Goal: Information Seeking & Learning: Find specific fact

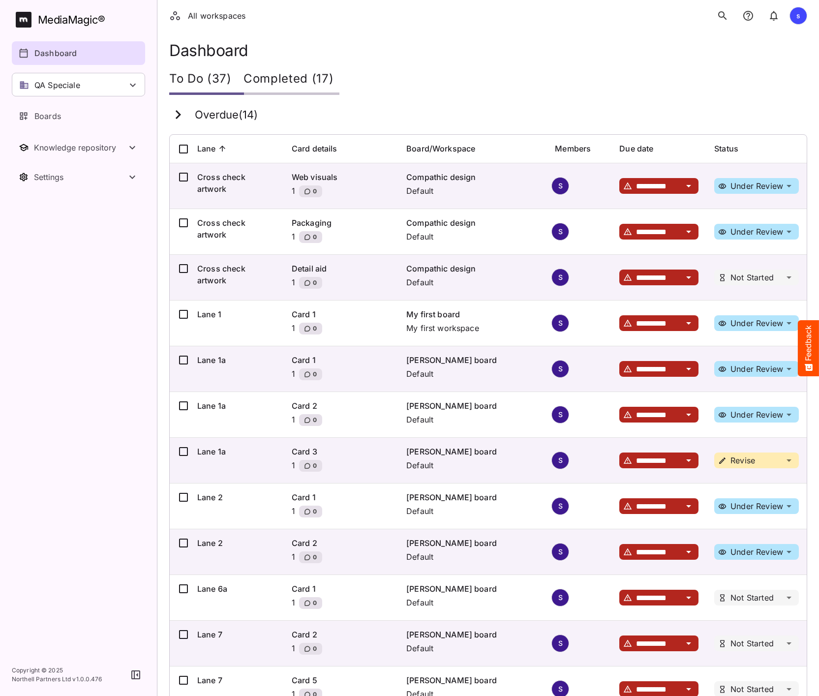
click at [719, 18] on icon "search" at bounding box center [723, 16] width 12 height 12
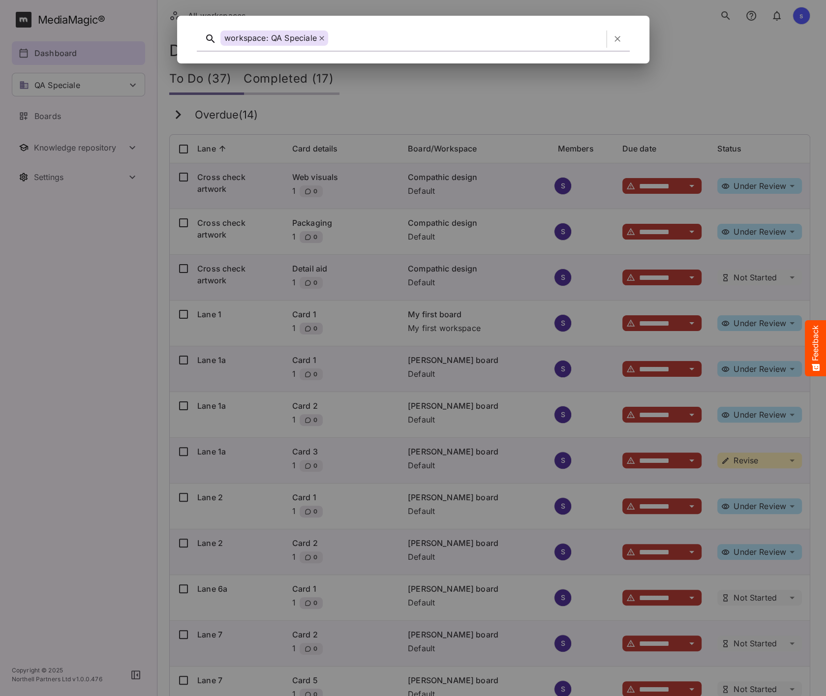
click at [617, 42] on icon "button" at bounding box center [617, 39] width 10 height 10
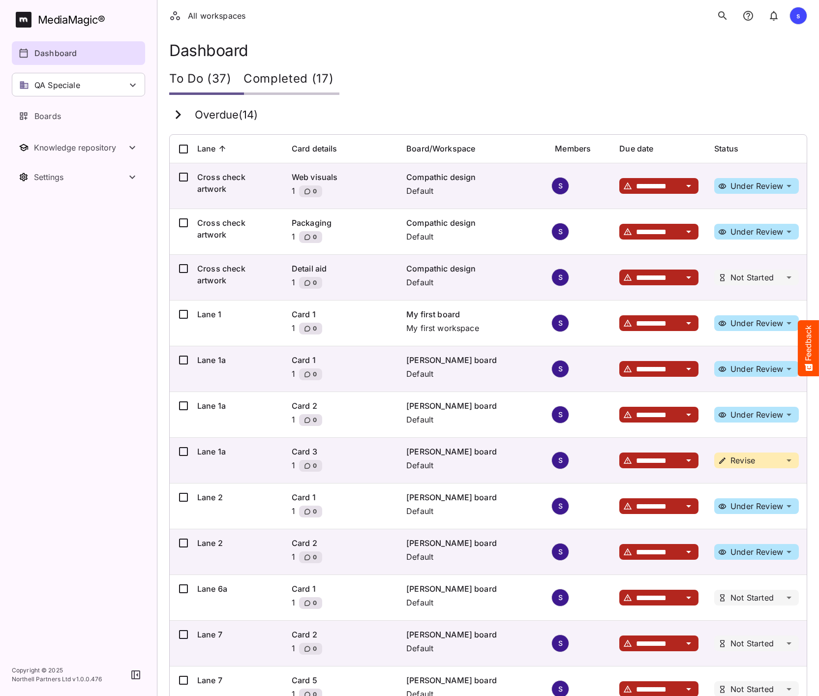
click at [724, 10] on icon "search" at bounding box center [723, 16] width 12 height 12
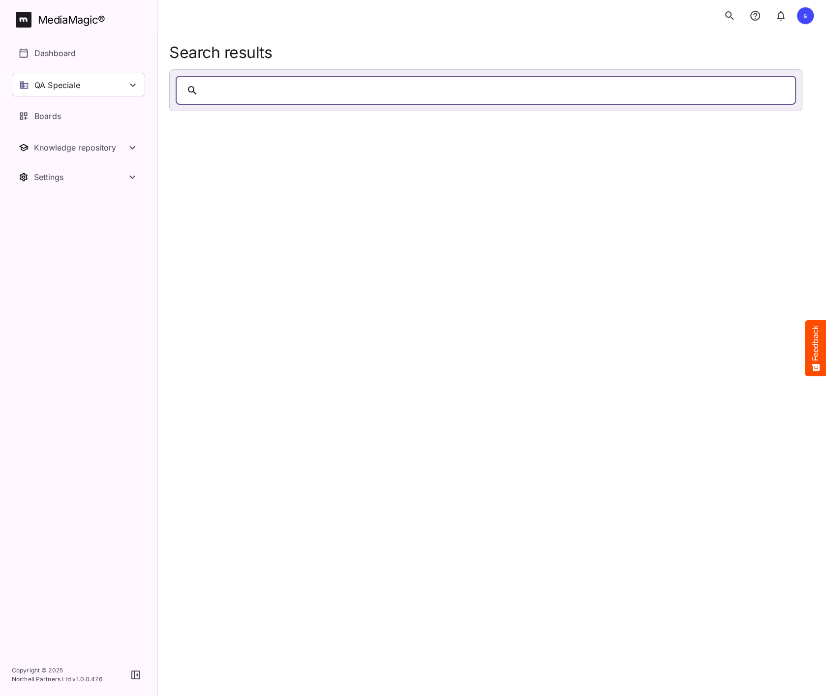
click at [266, 92] on div at bounding box center [495, 90] width 587 height 15
click at [314, 93] on div at bounding box center [495, 90] width 587 height 15
click at [302, 115] on html "s MediaMagic ® Dashboard QA Speciale adrian AMF Clearcast 1 copy_test_workspace…" at bounding box center [413, 57] width 826 height 115
click at [234, 86] on div at bounding box center [495, 90] width 587 height 15
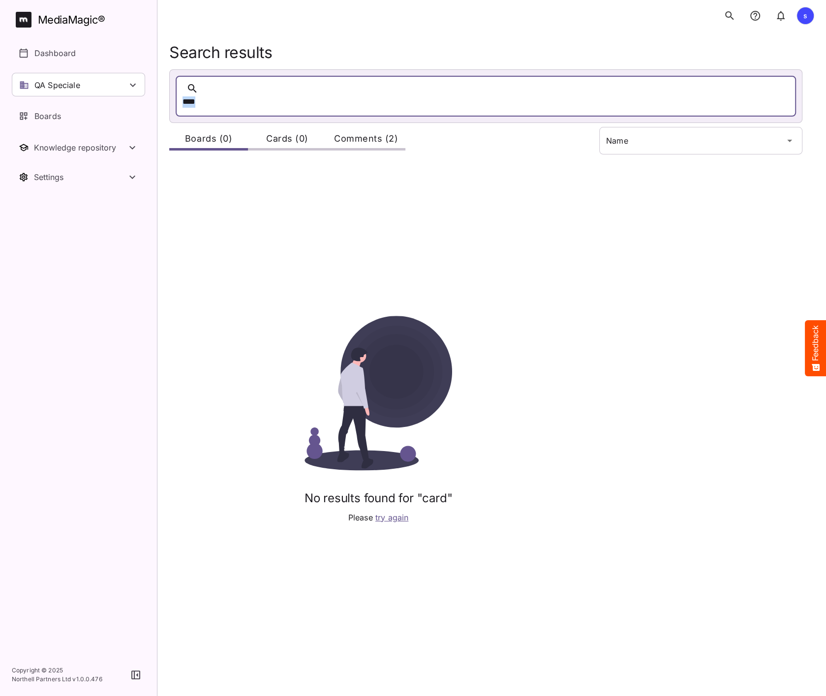
drag, startPoint x: 249, startPoint y: 90, endPoint x: 165, endPoint y: 89, distance: 83.6
click at [165, 89] on div "Search results **** Boards (0) Cards (0) Comments (2) No results found for "car…" at bounding box center [491, 361] width 669 height 637
click at [219, 94] on div "***" at bounding box center [476, 101] width 587 height 15
click at [195, 91] on icon at bounding box center [192, 89] width 12 height 12
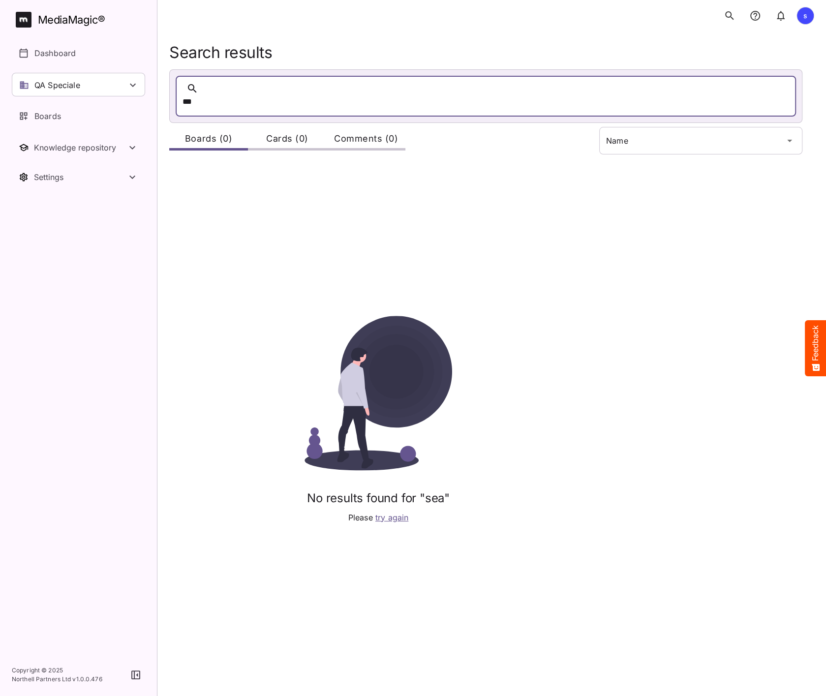
click at [203, 94] on div "***" at bounding box center [476, 101] width 587 height 15
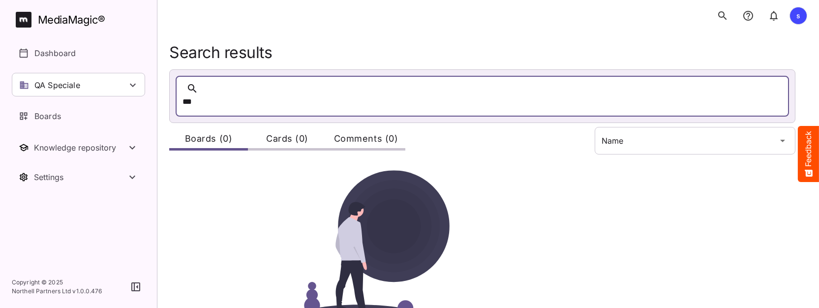
click at [329, 94] on div "***" at bounding box center [473, 101] width 580 height 15
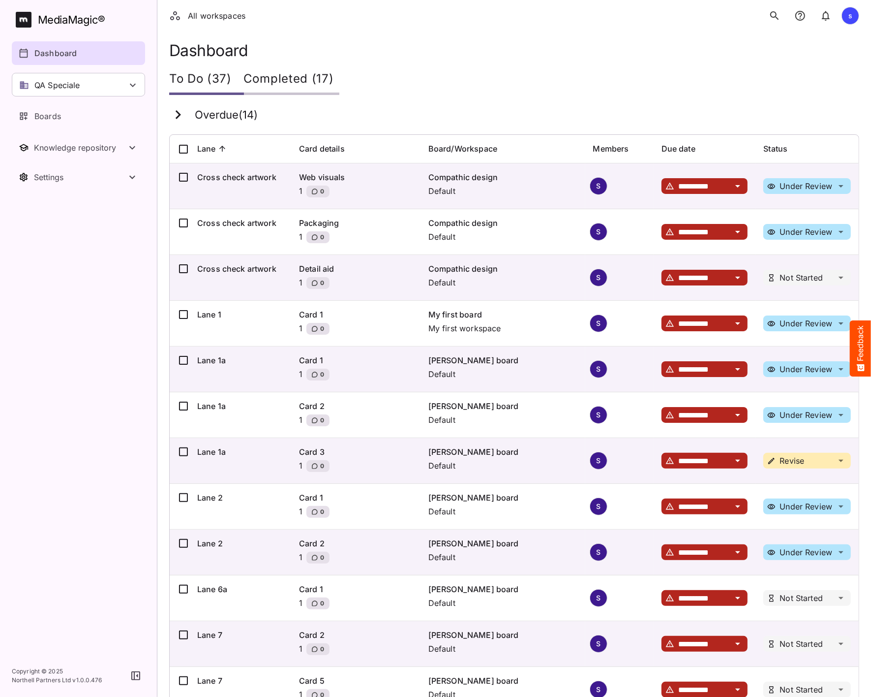
click at [780, 16] on icon "search" at bounding box center [775, 16] width 12 height 12
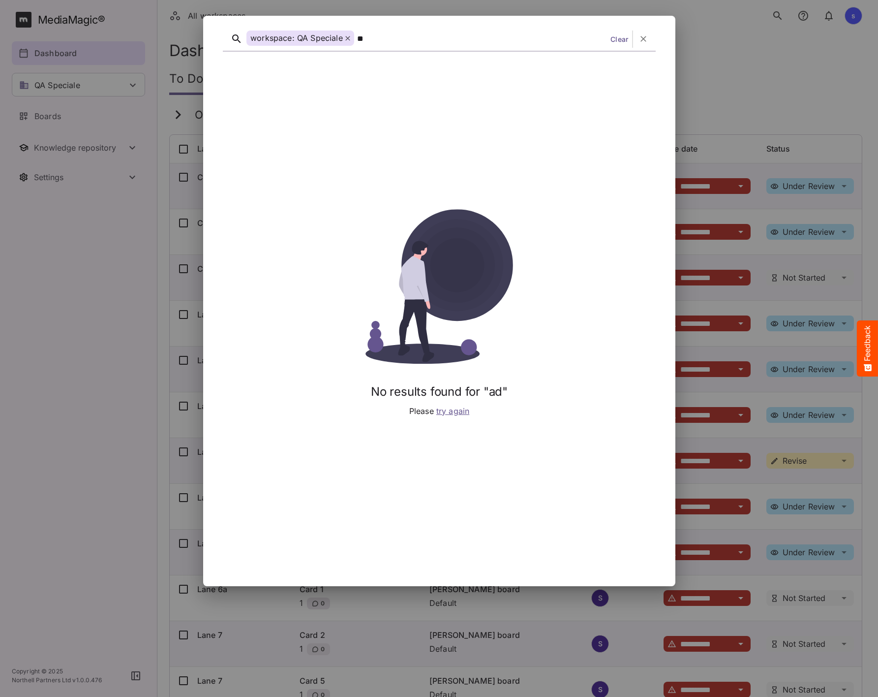
click at [349, 38] on icon at bounding box center [347, 38] width 5 height 5
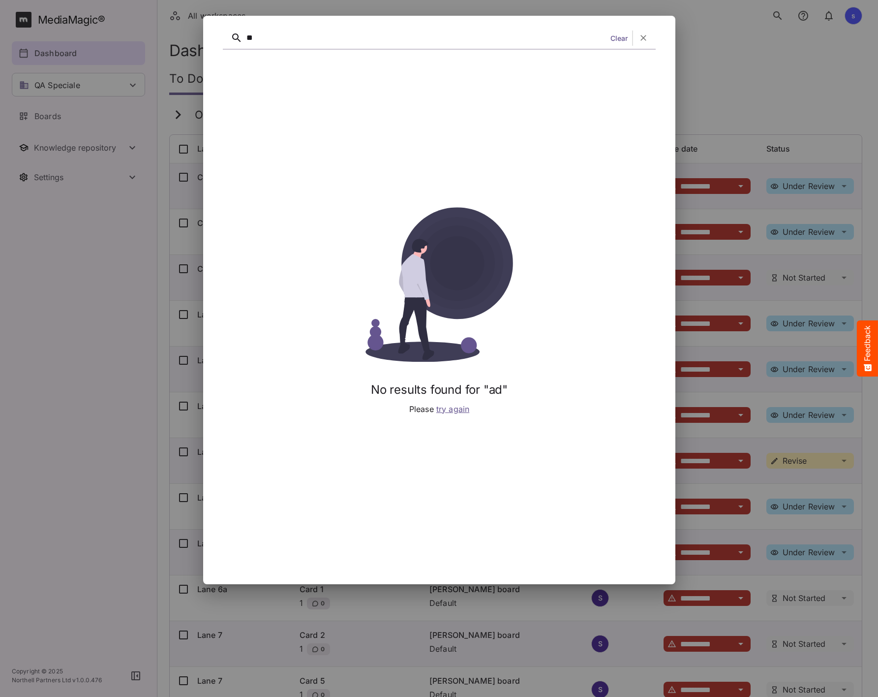
click at [337, 42] on div "**" at bounding box center [426, 38] width 360 height 15
click at [291, 41] on div "*****" at bounding box center [426, 38] width 360 height 15
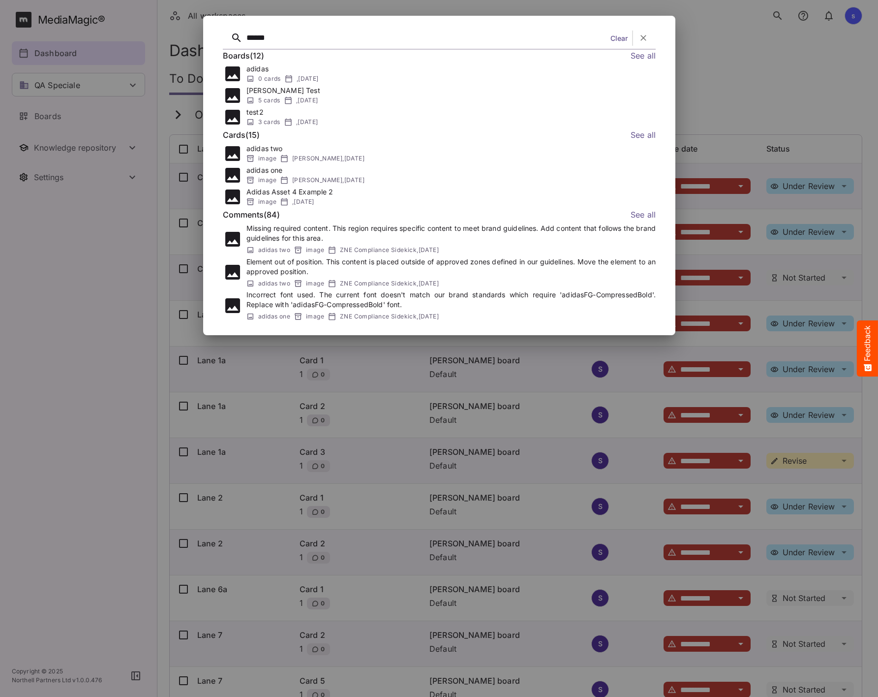
click at [722, 44] on div at bounding box center [439, 348] width 878 height 697
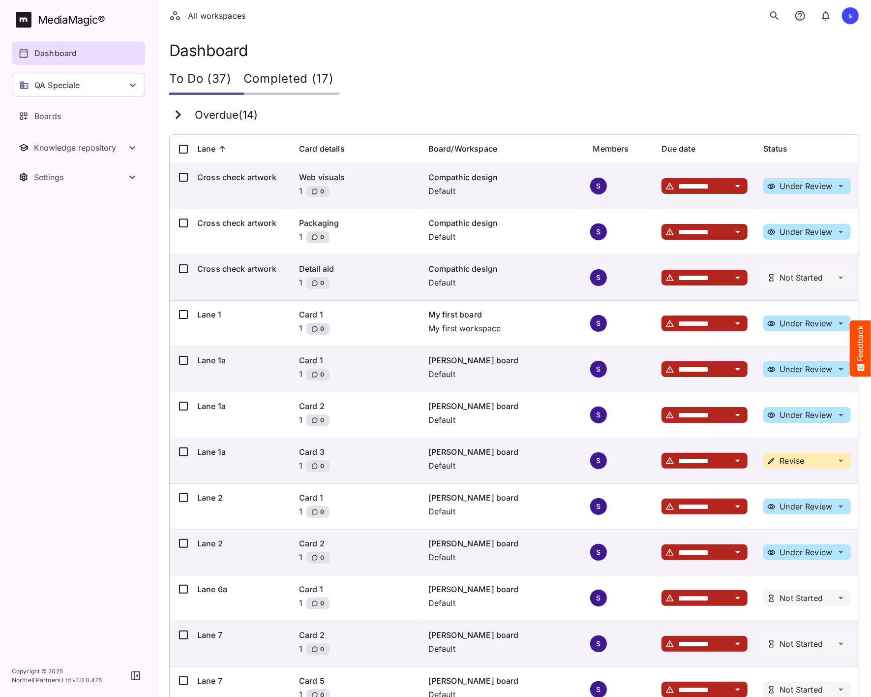
click at [778, 16] on icon "search" at bounding box center [775, 16] width 12 height 12
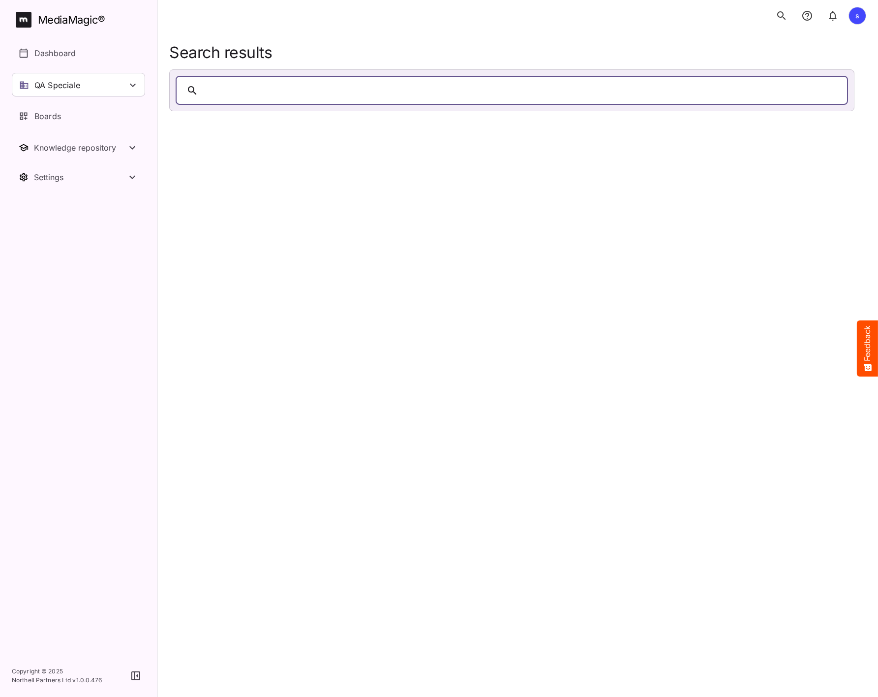
click at [350, 84] on div at bounding box center [521, 90] width 639 height 15
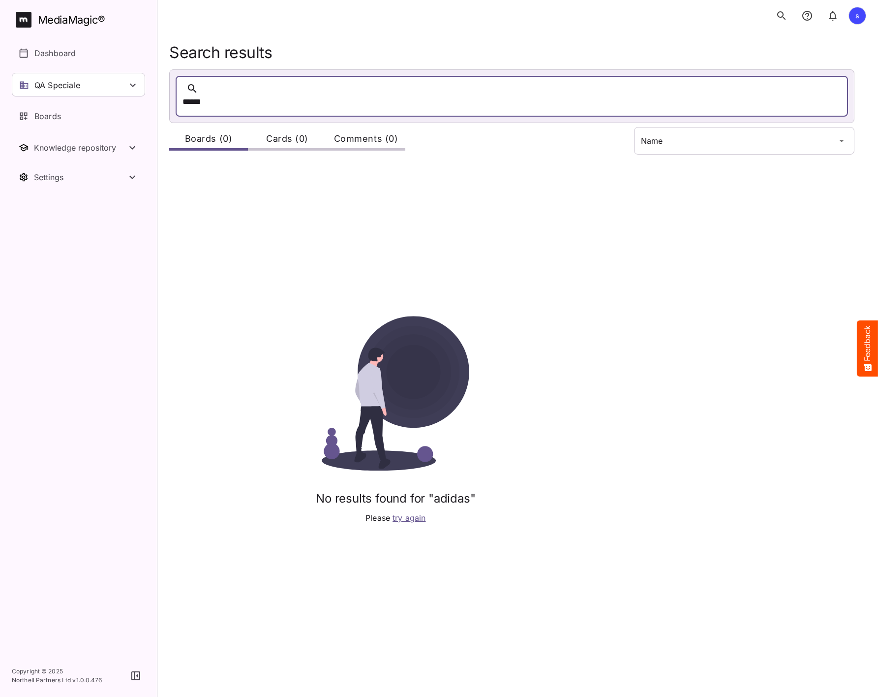
click at [774, 21] on button "search" at bounding box center [782, 16] width 20 height 20
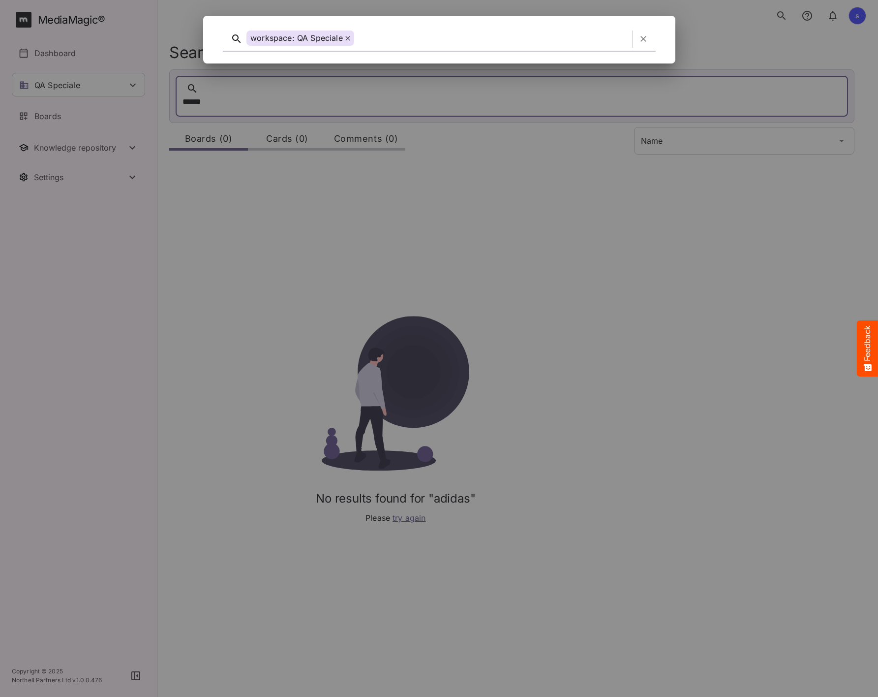
click at [440, 149] on div at bounding box center [439, 348] width 878 height 697
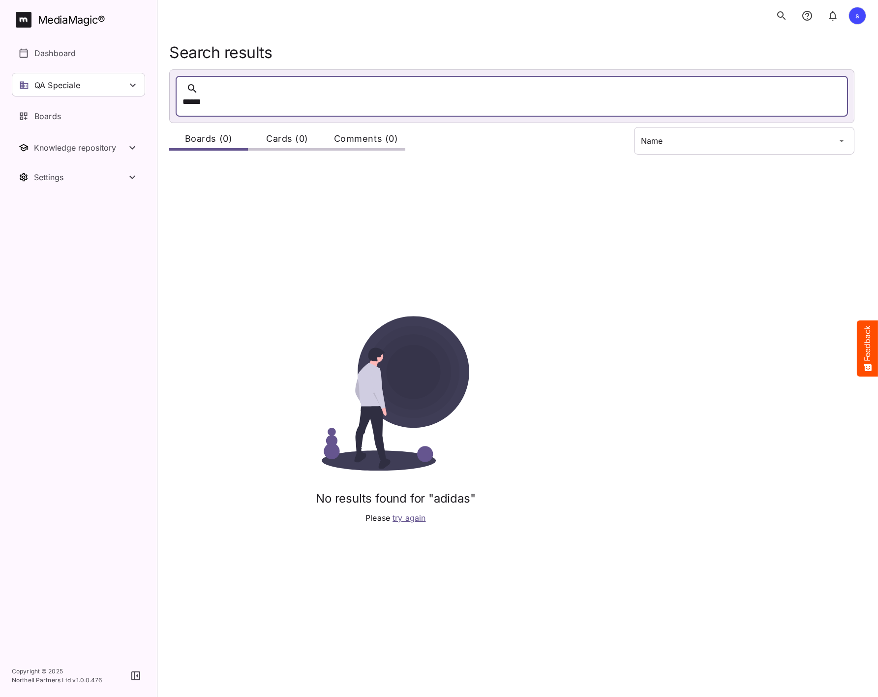
click at [212, 94] on div "******" at bounding box center [503, 101] width 640 height 15
click at [402, 513] on span "try again" at bounding box center [409, 518] width 33 height 10
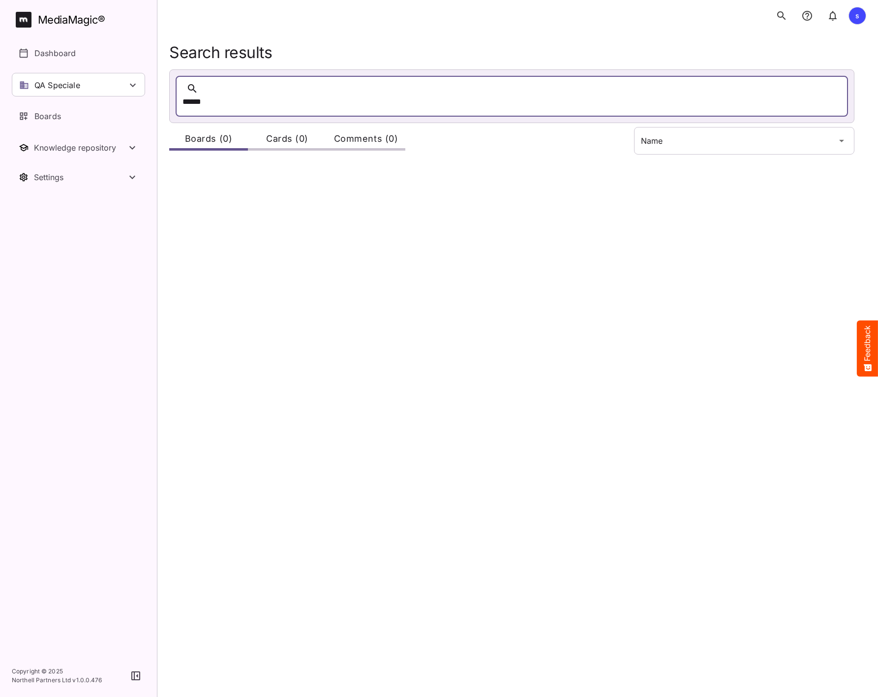
click at [271, 94] on div "******" at bounding box center [503, 101] width 640 height 15
drag, startPoint x: 712, startPoint y: 88, endPoint x: 95, endPoint y: 90, distance: 617.4
click at [95, 90] on div "s MediaMagic ® Dashboard QA Speciale adrian AMF Clearcast 1 copy_test_workspace…" at bounding box center [439, 79] width 878 height 158
click at [340, 67] on div "Search results Boards (0) Cards (0) Comments (0) Name" at bounding box center [517, 100] width 697 height 115
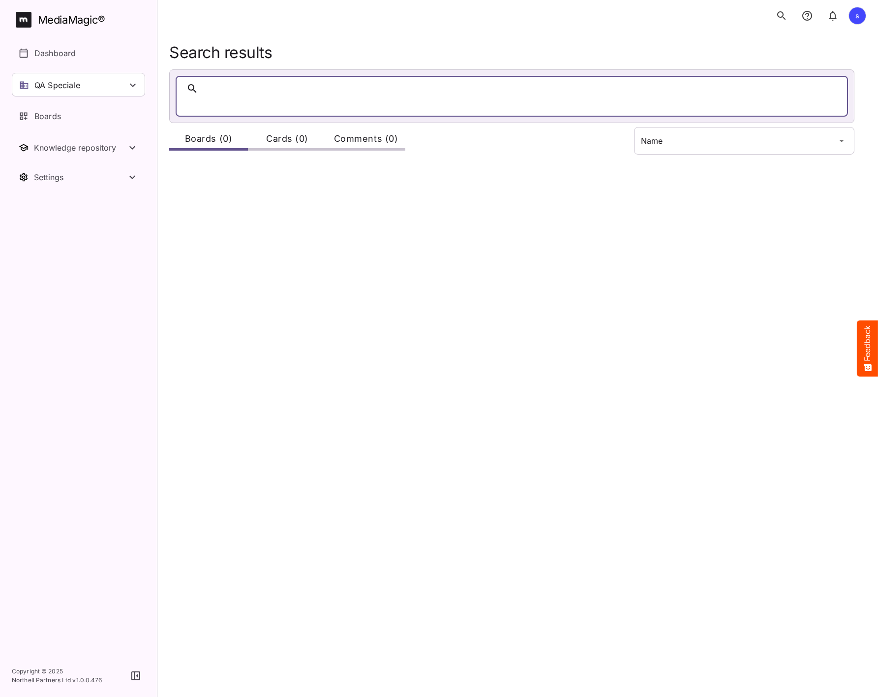
click at [255, 94] on div at bounding box center [503, 101] width 640 height 15
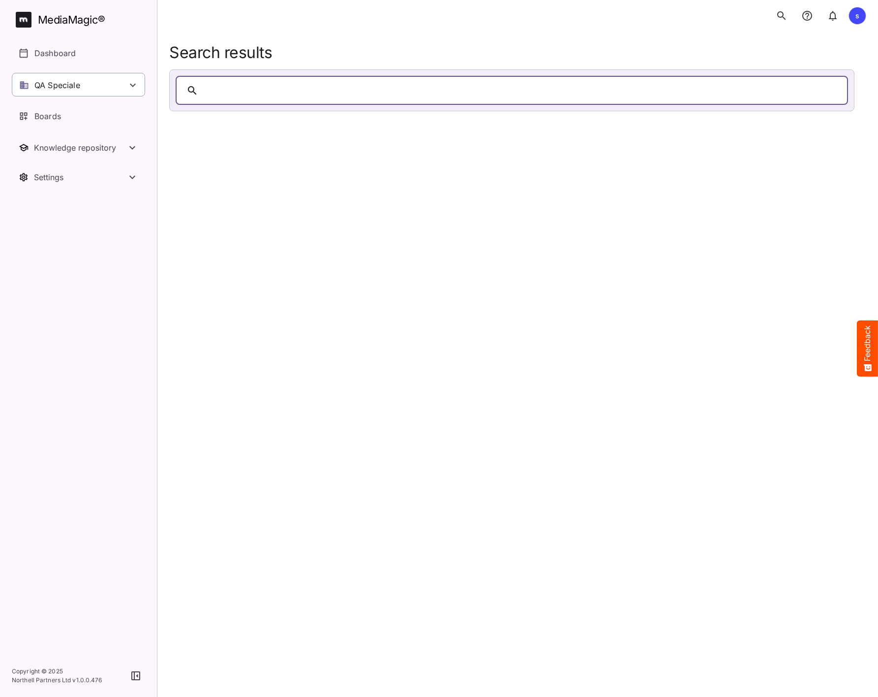
click at [86, 85] on div "QA Speciale" at bounding box center [78, 85] width 133 height 24
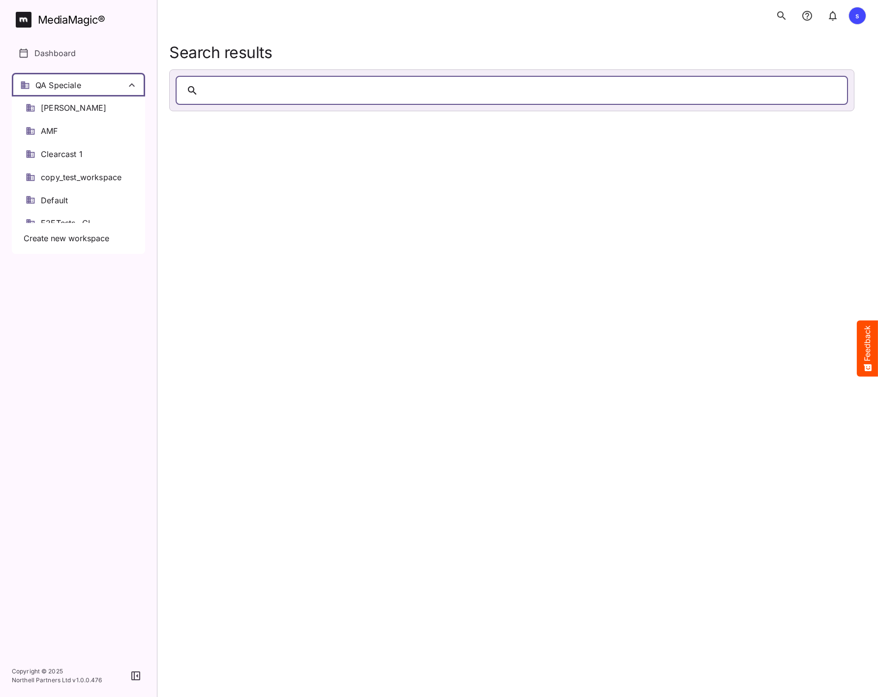
click at [207, 152] on div at bounding box center [439, 348] width 878 height 697
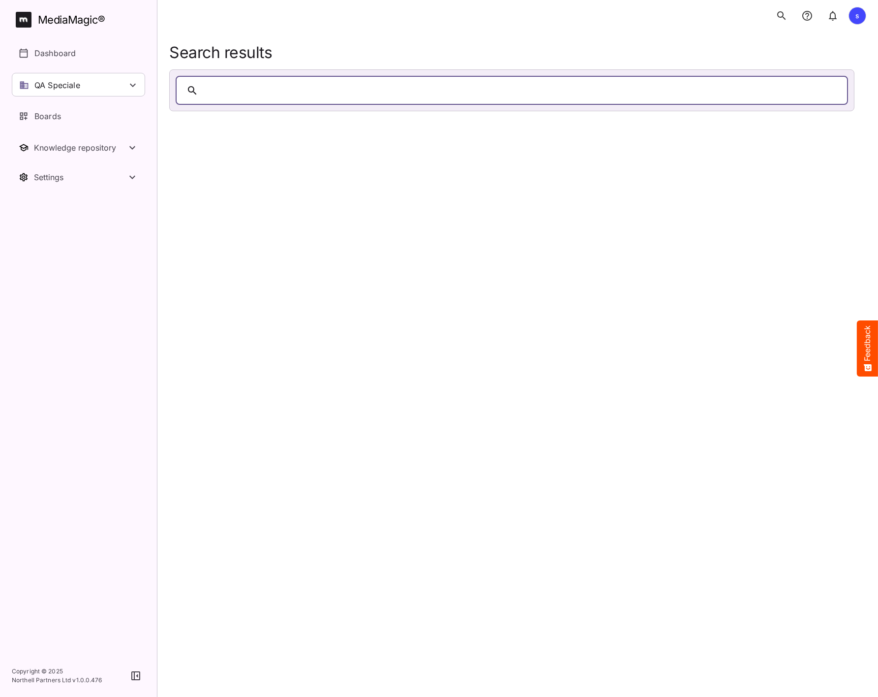
click at [237, 100] on div at bounding box center [512, 90] width 672 height 29
click at [66, 88] on p "QA Speciale" at bounding box center [57, 85] width 46 height 12
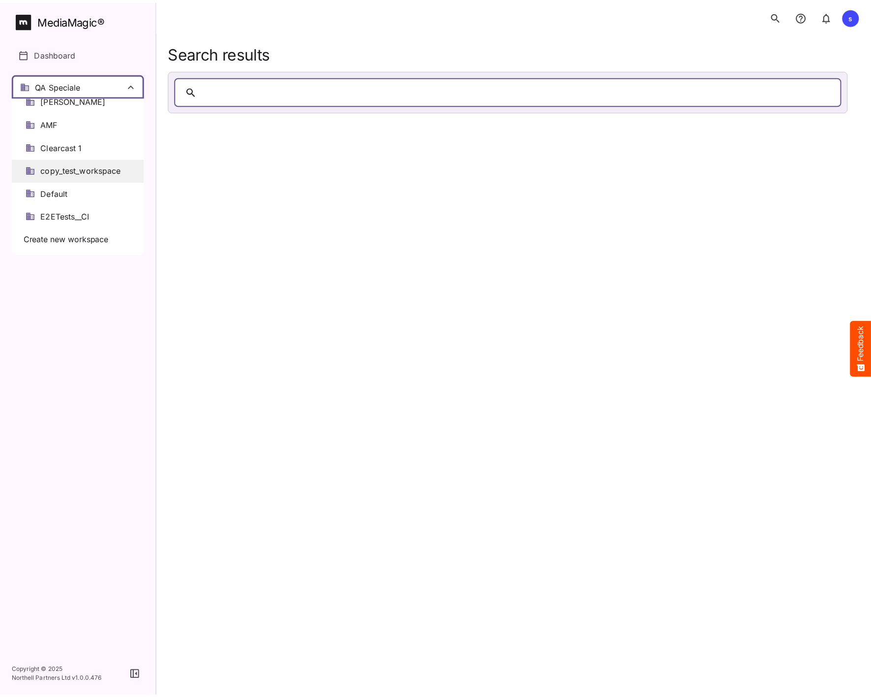
scroll to position [10, 0]
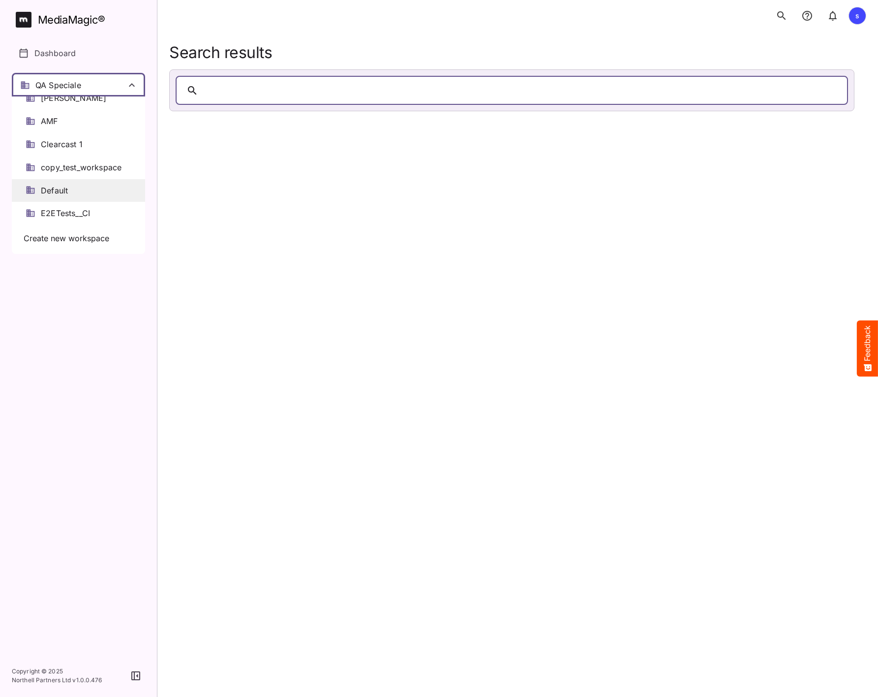
click at [65, 187] on span "Default" at bounding box center [54, 190] width 27 height 11
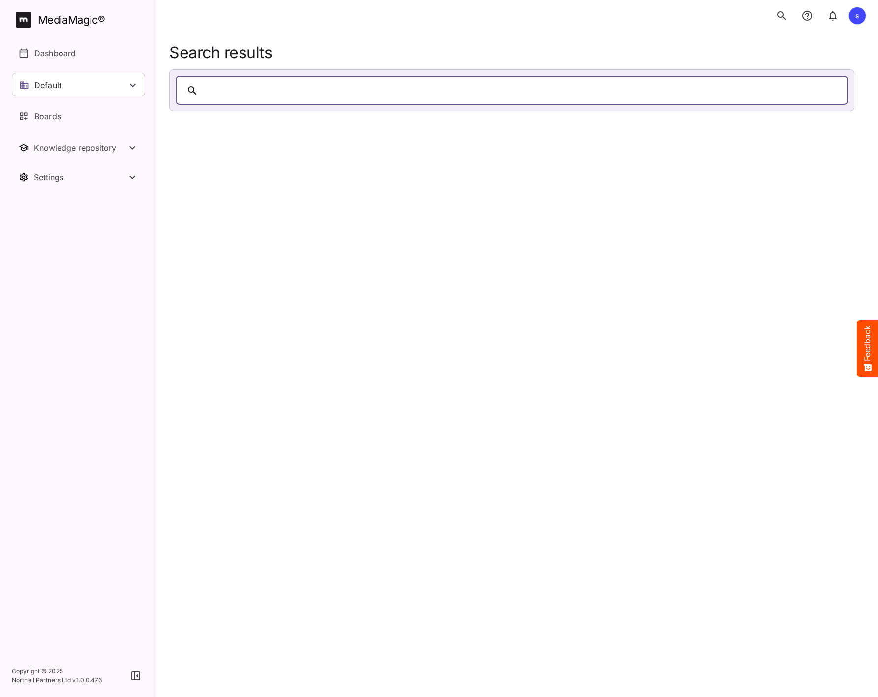
click at [250, 87] on div at bounding box center [521, 90] width 639 height 15
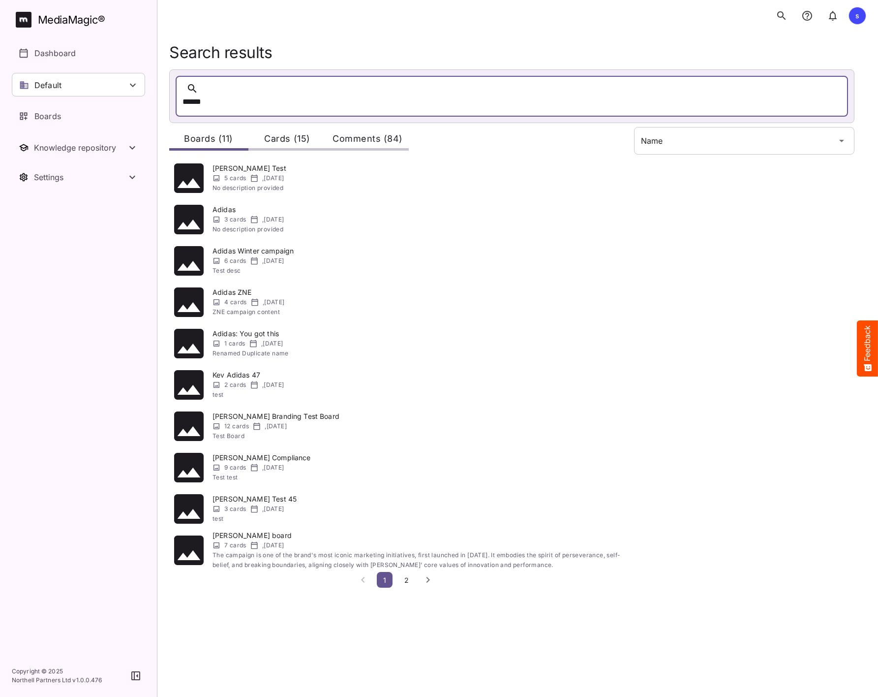
click at [408, 576] on span "2" at bounding box center [406, 580] width 10 height 8
click at [404, 576] on span "2" at bounding box center [406, 580] width 10 height 8
click at [403, 576] on span "2" at bounding box center [406, 580] width 10 height 8
click at [275, 127] on div "Cards (15)" at bounding box center [287, 139] width 79 height 24
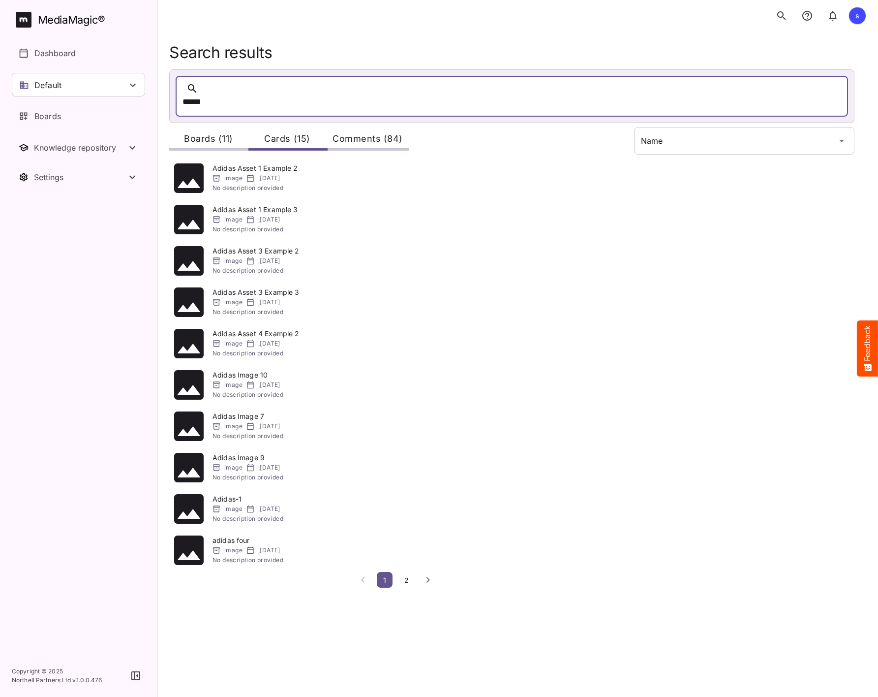
click at [408, 576] on span "2" at bounding box center [406, 580] width 10 height 8
click at [223, 129] on div "Boards (11)" at bounding box center [208, 139] width 79 height 24
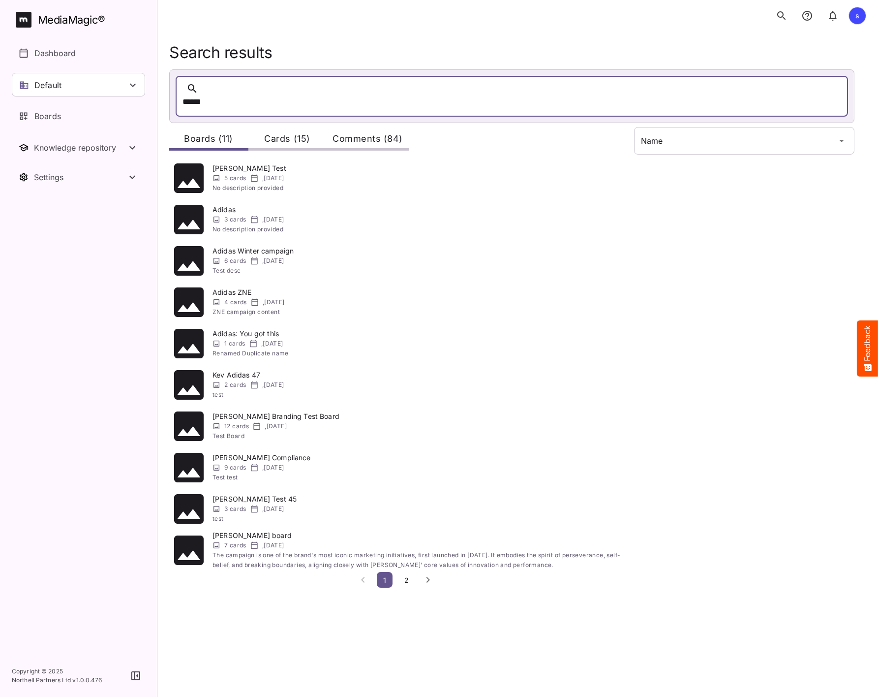
click at [358, 127] on div "Comments (84)" at bounding box center [368, 139] width 82 height 24
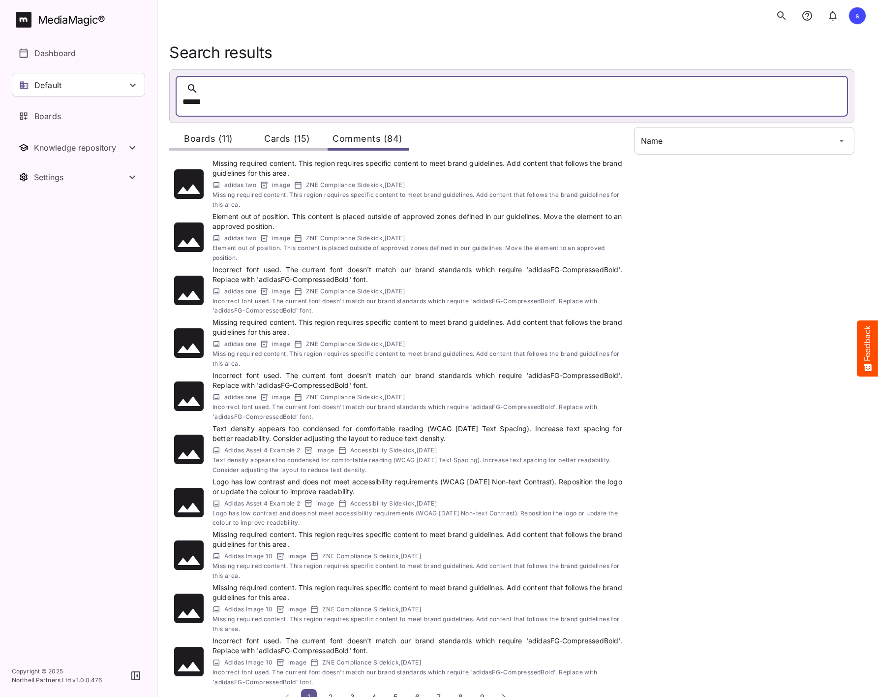
click at [374, 692] on span "4" at bounding box center [374, 696] width 10 height 8
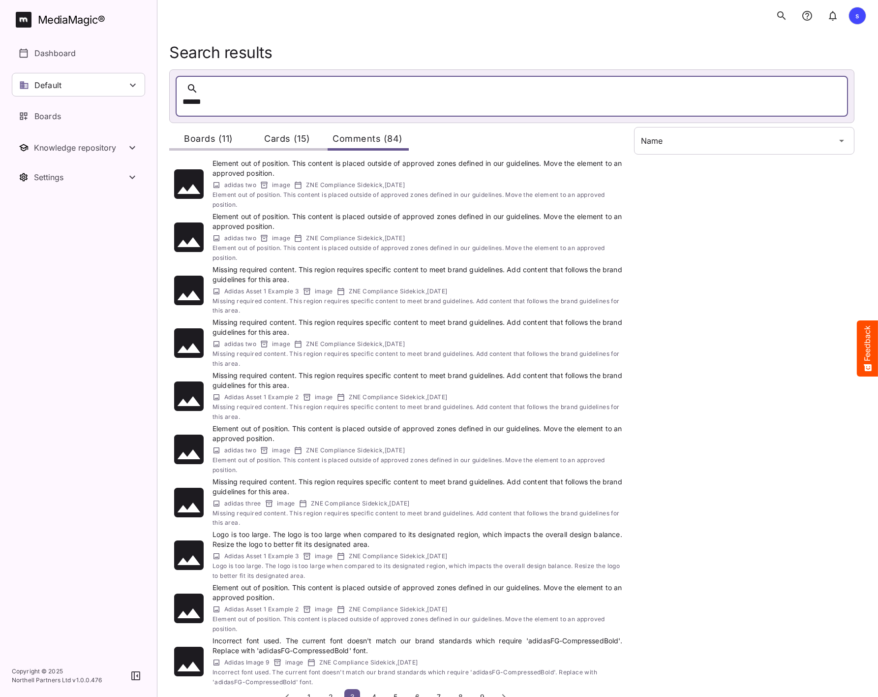
click at [337, 689] on button "2" at bounding box center [331, 697] width 16 height 16
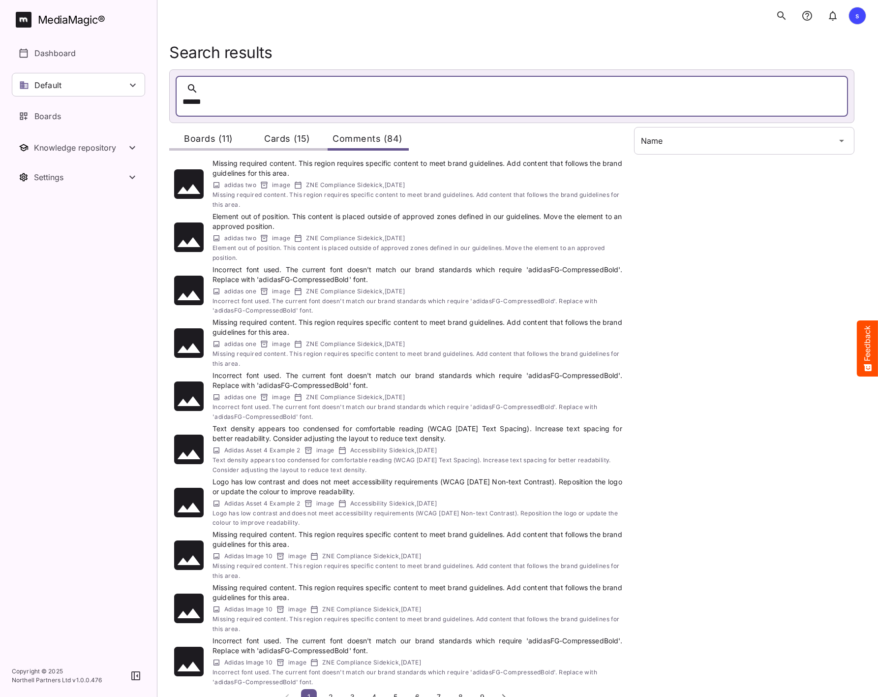
click at [331, 692] on span "2" at bounding box center [331, 696] width 10 height 8
click at [347, 689] on button "3" at bounding box center [352, 697] width 16 height 16
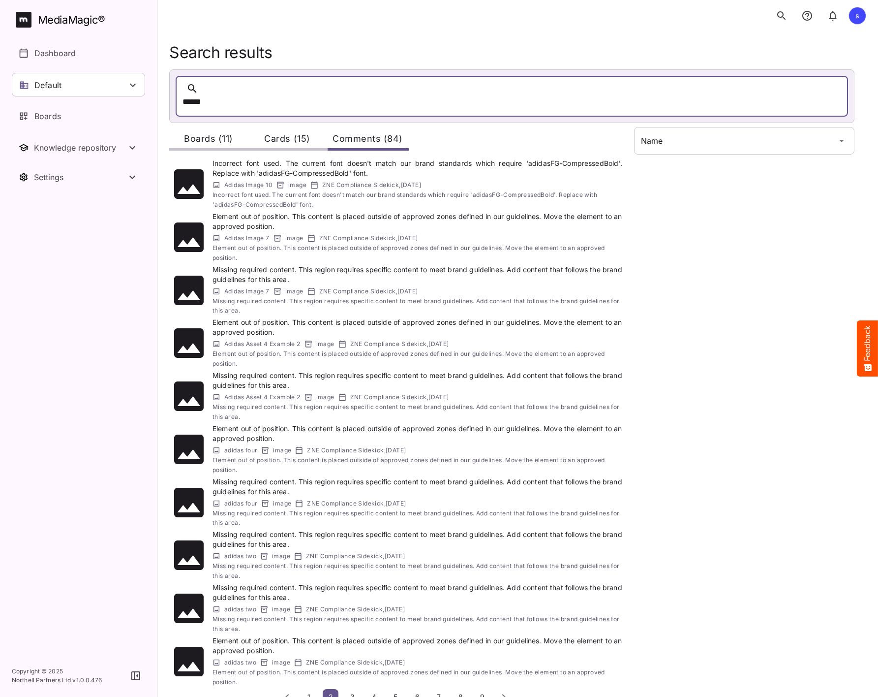
click at [370, 692] on span "4" at bounding box center [374, 696] width 10 height 8
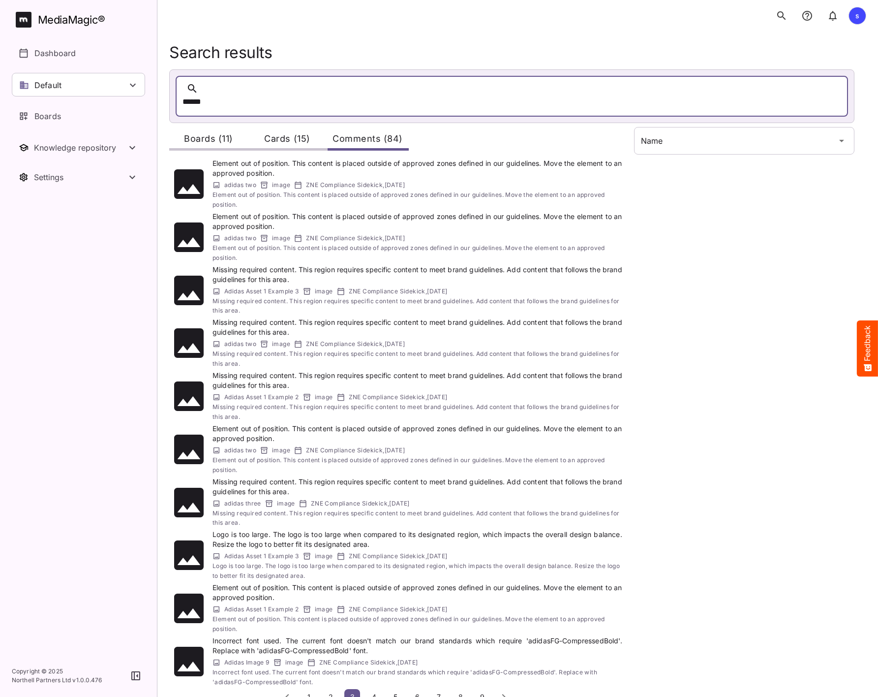
click at [421, 692] on span "6" at bounding box center [417, 696] width 10 height 8
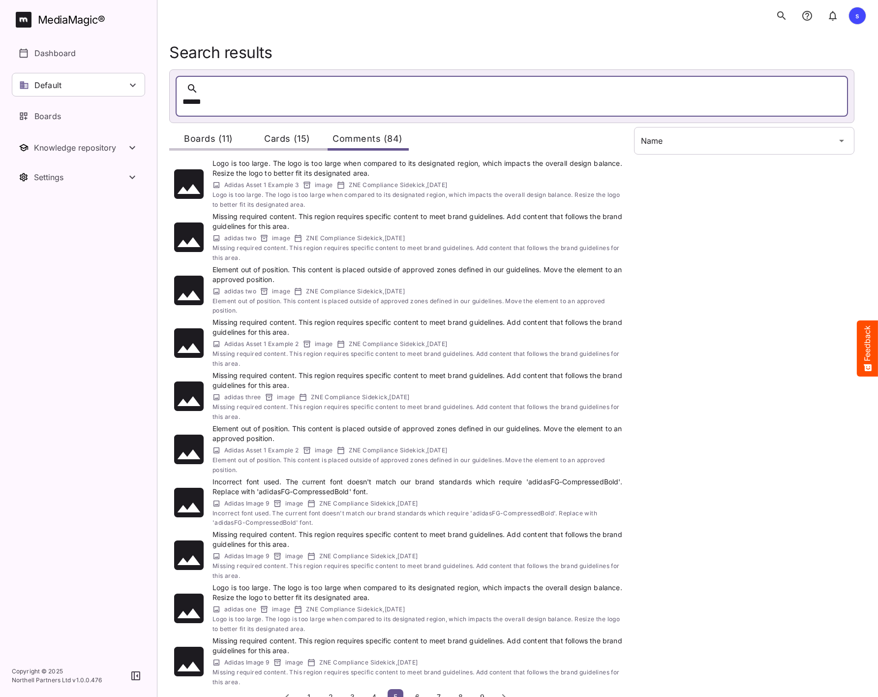
click at [485, 692] on span "9" at bounding box center [482, 696] width 10 height 8
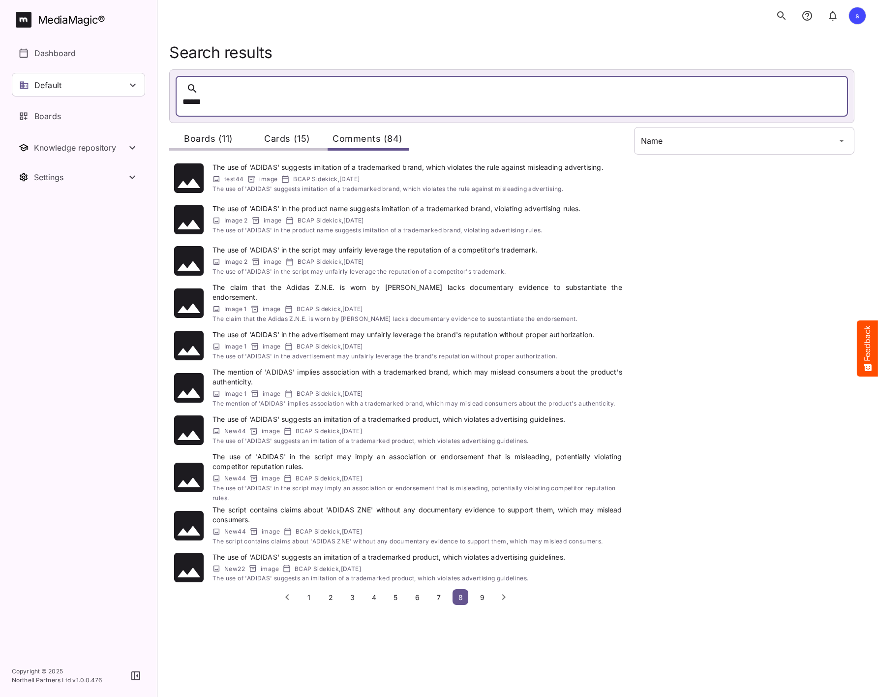
click at [312, 589] on button "1" at bounding box center [309, 597] width 16 height 16
click at [286, 127] on div "Cards (15)" at bounding box center [287, 139] width 79 height 24
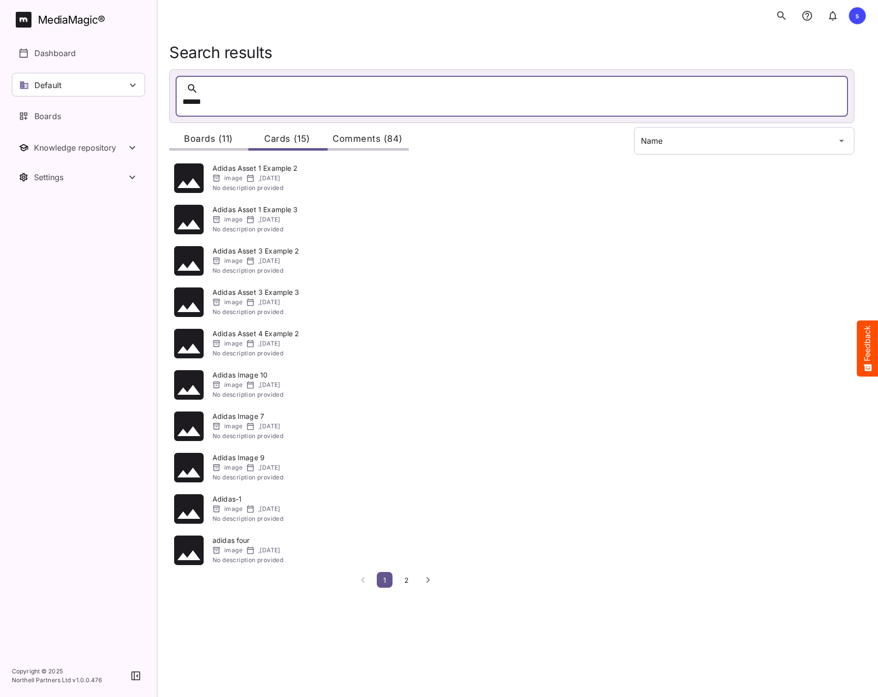
click at [408, 576] on span "2" at bounding box center [406, 580] width 10 height 8
click at [349, 130] on div "Comments (84)" at bounding box center [368, 139] width 82 height 24
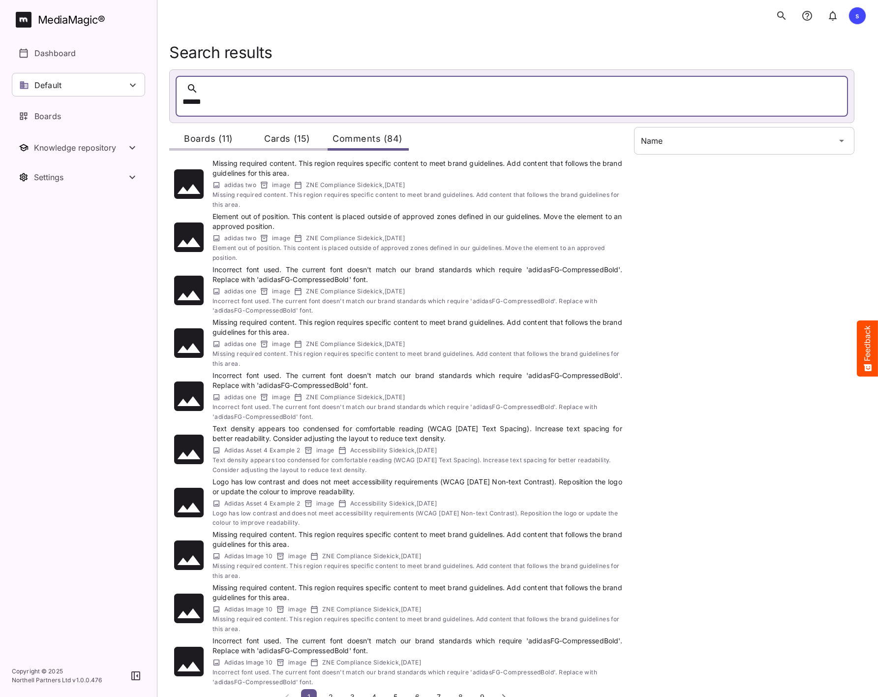
click at [416, 692] on span "6" at bounding box center [417, 696] width 10 height 8
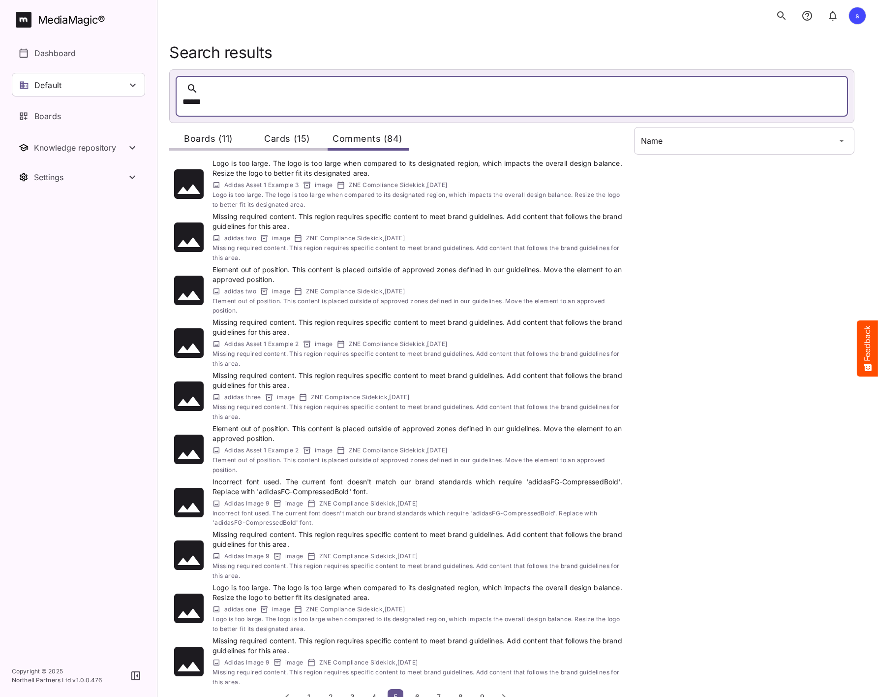
click at [310, 689] on button "1" at bounding box center [309, 697] width 16 height 16
click at [205, 135] on div "Boards (11)" at bounding box center [208, 139] width 79 height 24
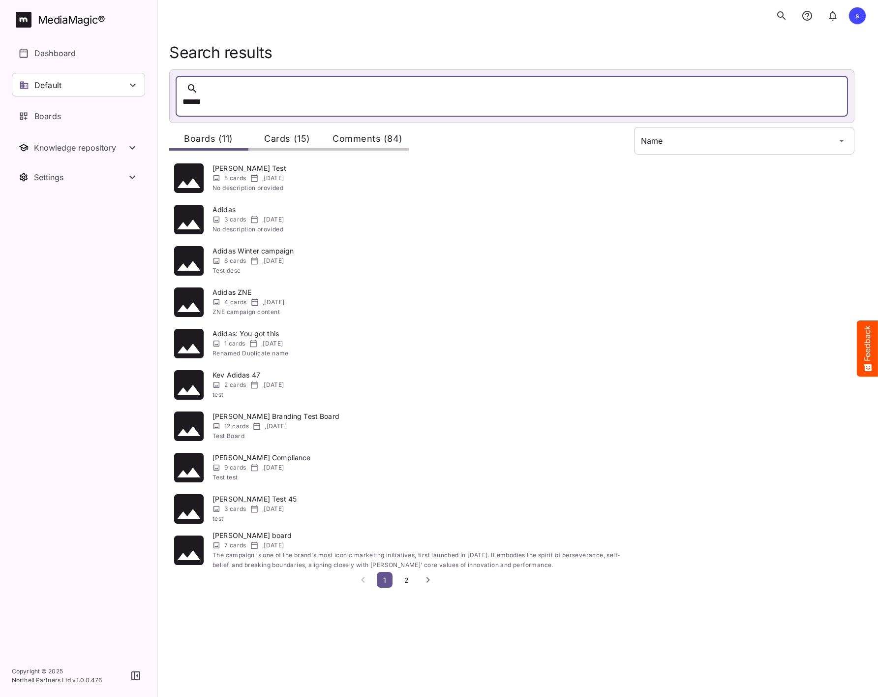
click at [293, 28] on div "s" at bounding box center [517, 15] width 721 height 31
click at [306, 129] on div "Cards (15)" at bounding box center [287, 139] width 79 height 24
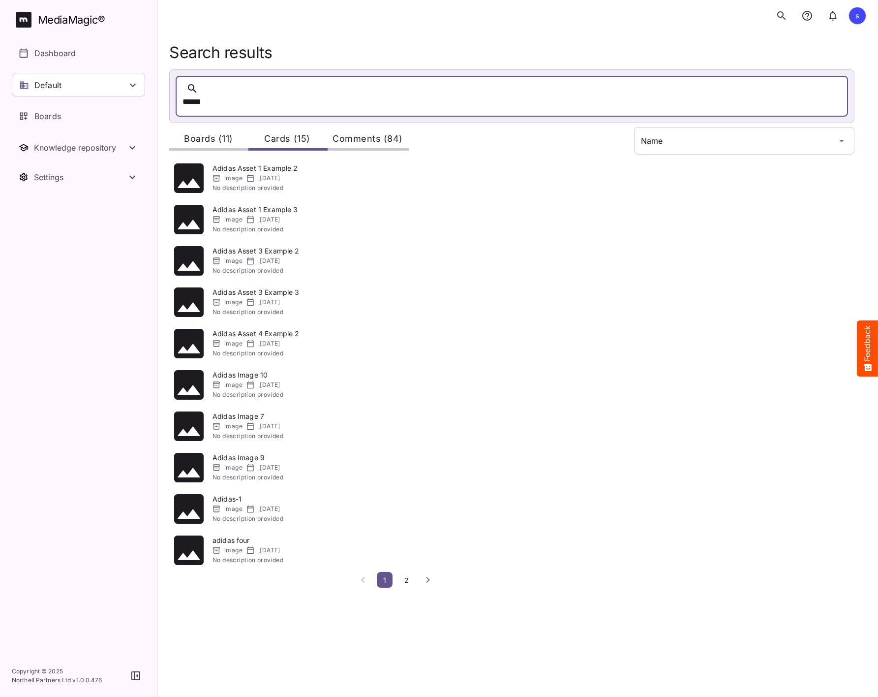
click at [364, 127] on div "Comments (84)" at bounding box center [368, 139] width 82 height 24
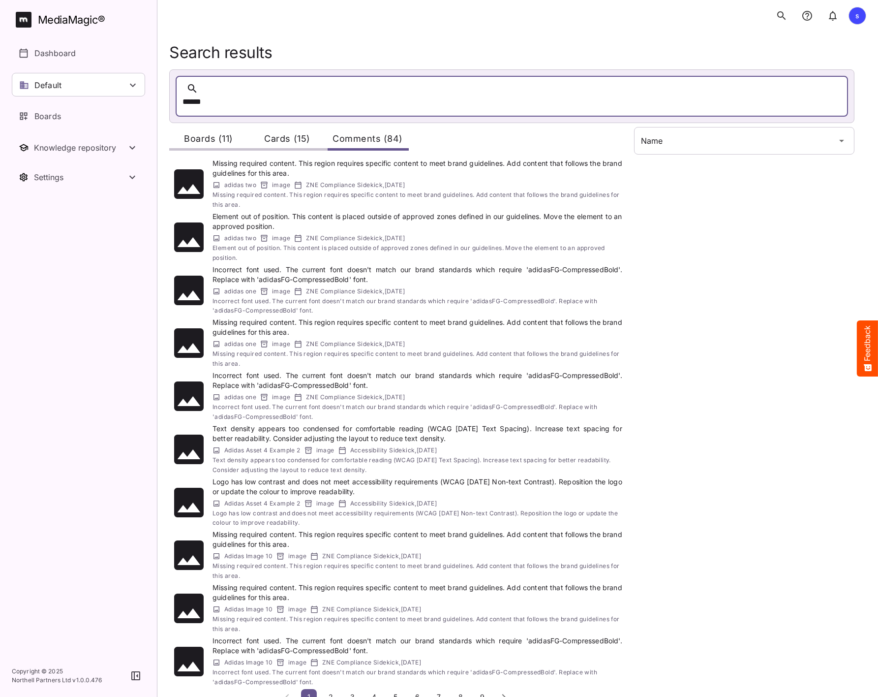
click at [294, 128] on div "Cards (15)" at bounding box center [287, 139] width 79 height 24
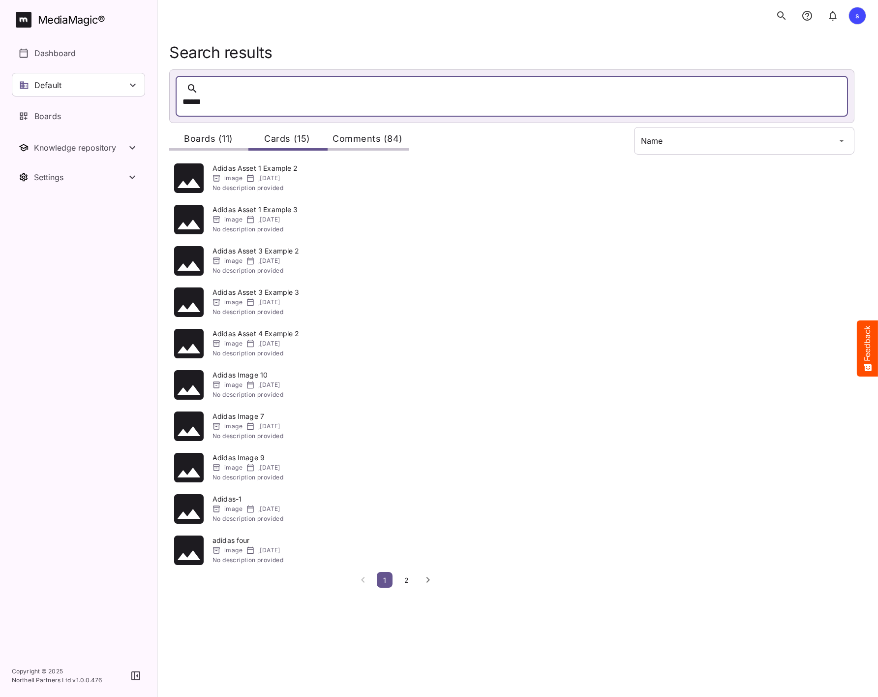
click at [453, 41] on div "Search results ****** Boards (11) Cards (15) Comments (84) Adidas Asset 1 Examp…" at bounding box center [517, 293] width 721 height 587
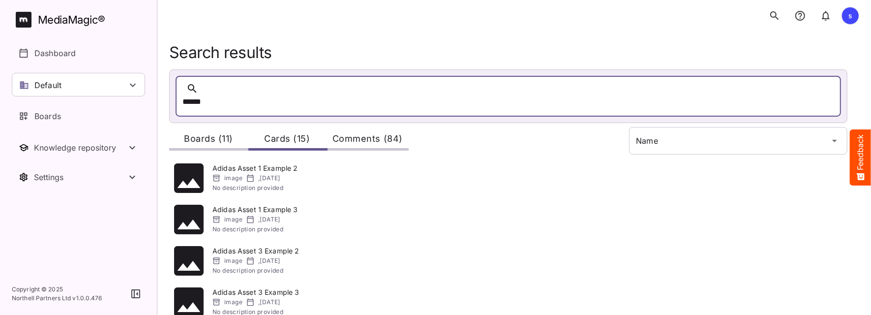
click at [355, 127] on div "Comments (84)" at bounding box center [368, 139] width 82 height 24
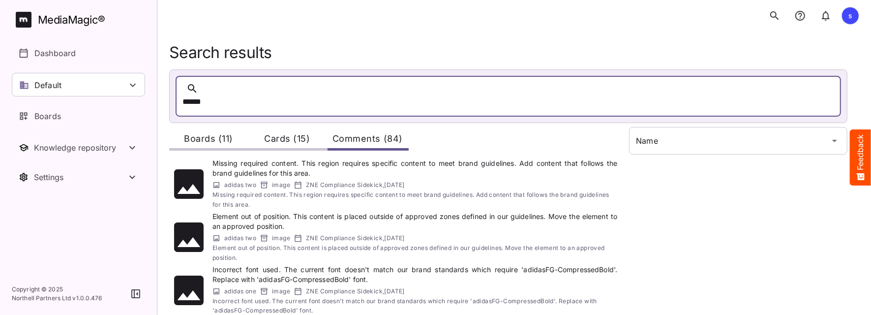
click at [286, 127] on div "Cards (15)" at bounding box center [287, 139] width 79 height 24
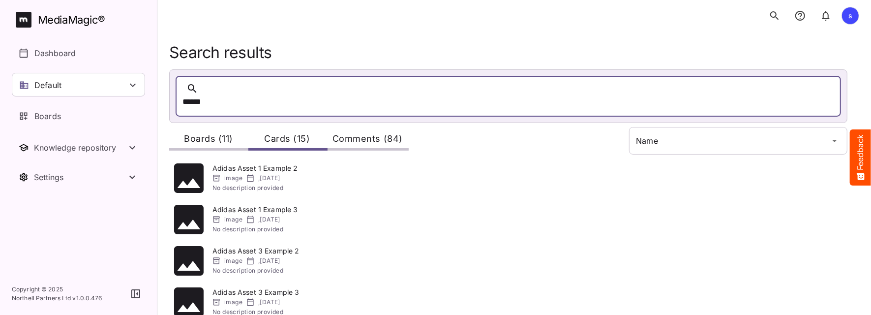
click at [347, 127] on div "Comments (84)" at bounding box center [368, 139] width 82 height 24
